Goal: Use online tool/utility: Use online tool/utility

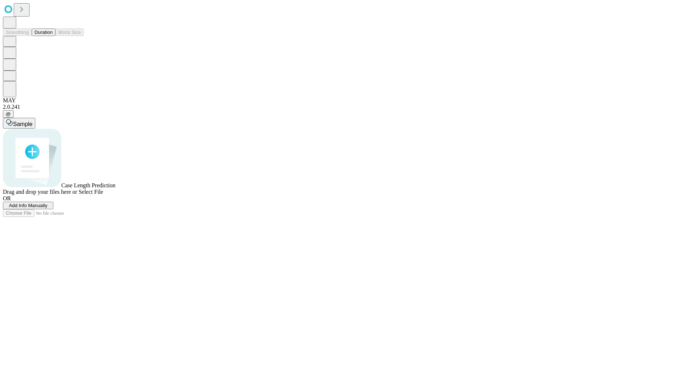
click at [53, 36] on button "Duration" at bounding box center [44, 32] width 24 height 8
click at [103, 195] on span "Select File" at bounding box center [91, 192] width 24 height 6
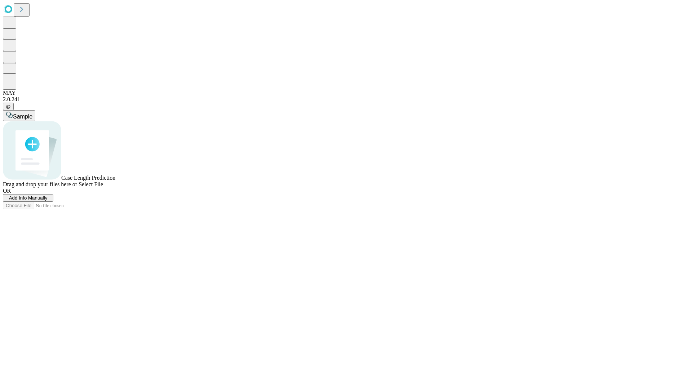
click at [103, 187] on span "Select File" at bounding box center [91, 184] width 24 height 6
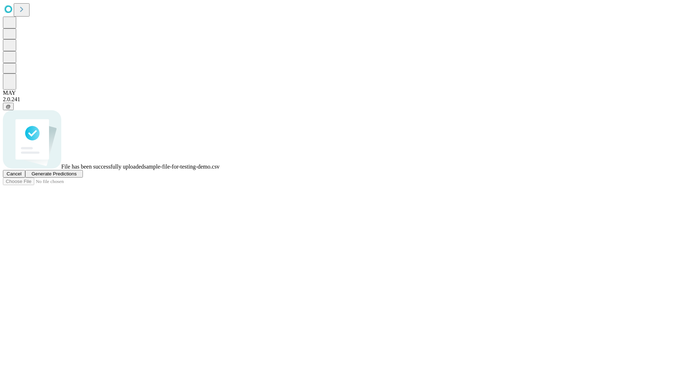
click at [76, 177] on span "Generate Predictions" at bounding box center [53, 173] width 45 height 5
